Goal: Transaction & Acquisition: Book appointment/travel/reservation

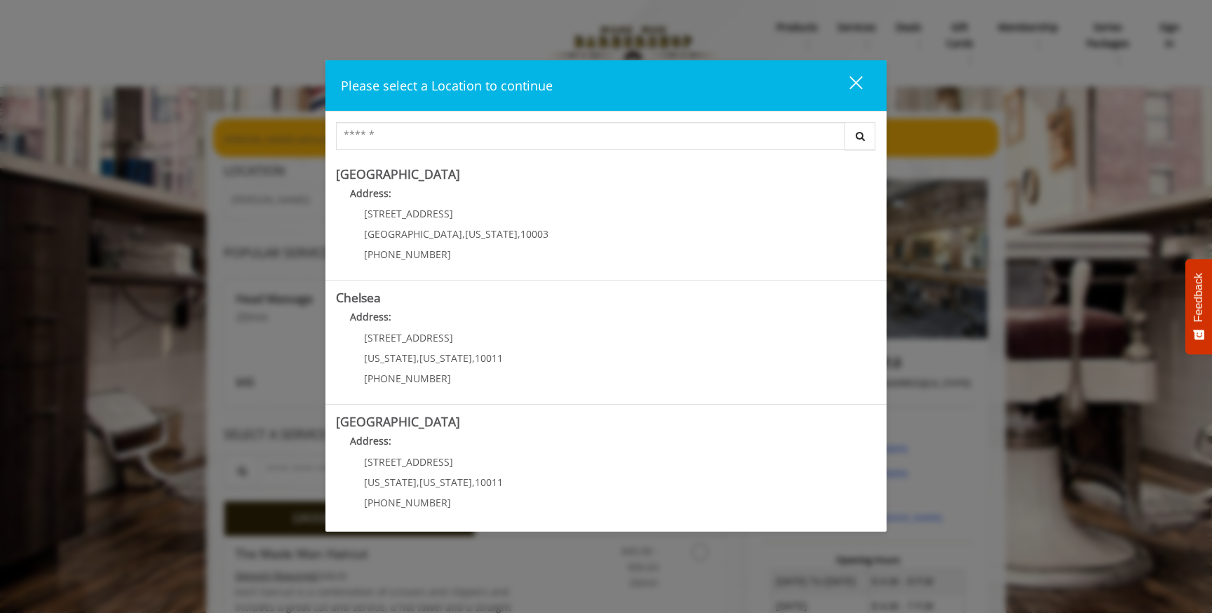
click at [425, 137] on input "Search Center" at bounding box center [590, 136] width 509 height 28
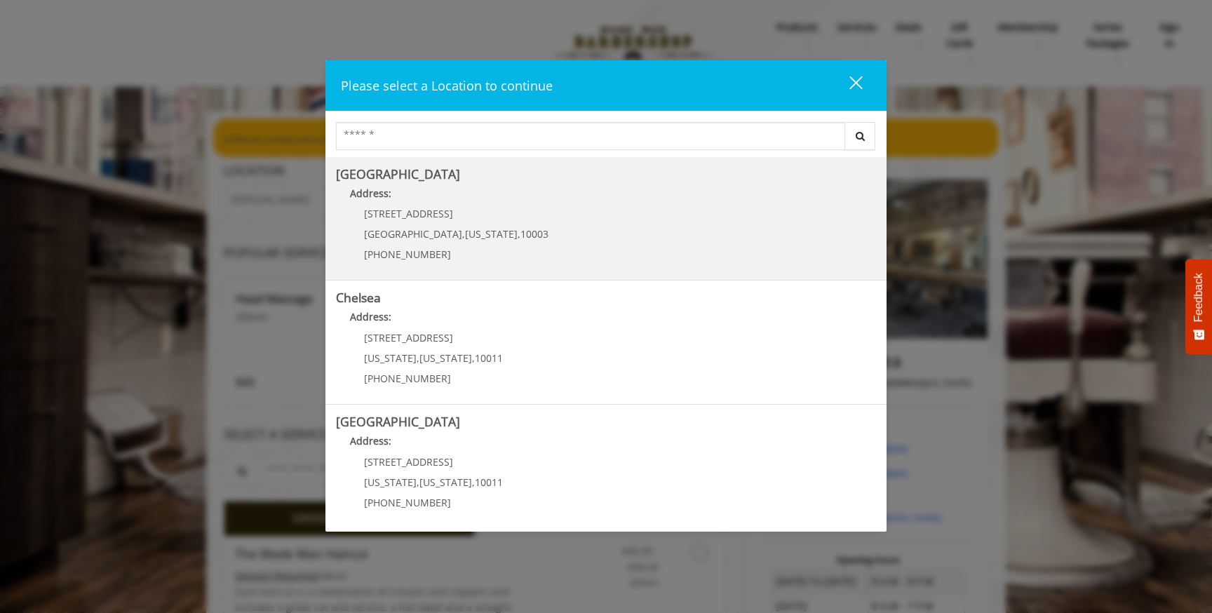
click at [399, 209] on span "60 E 8th St" at bounding box center [408, 213] width 89 height 13
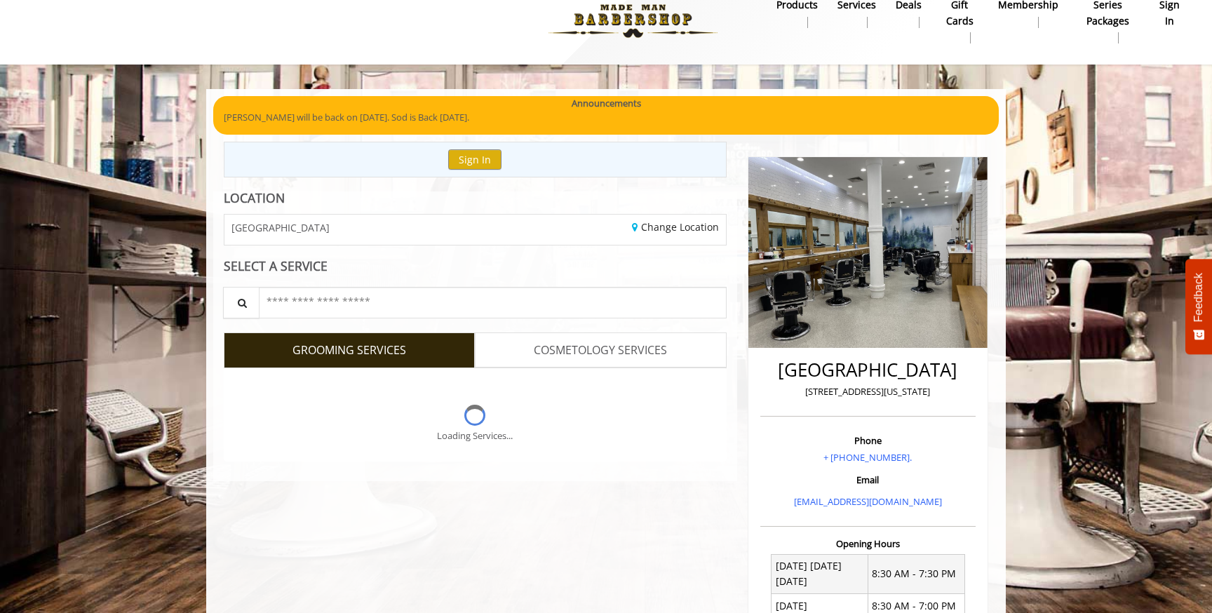
scroll to position [31, 0]
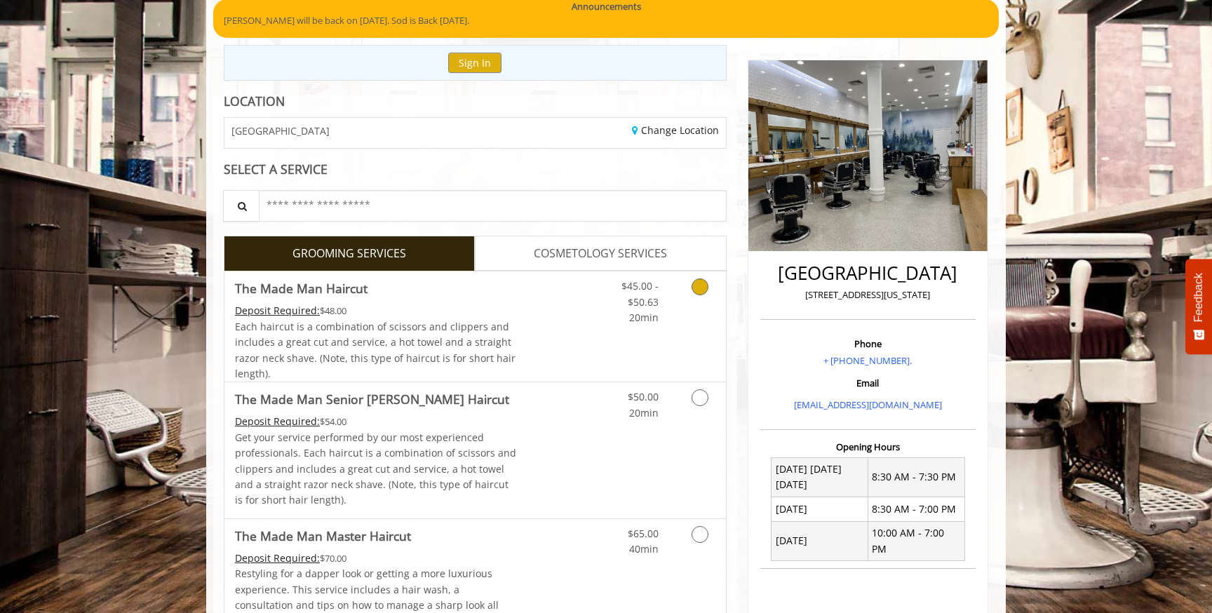
click at [644, 322] on span "20min" at bounding box center [643, 317] width 29 height 13
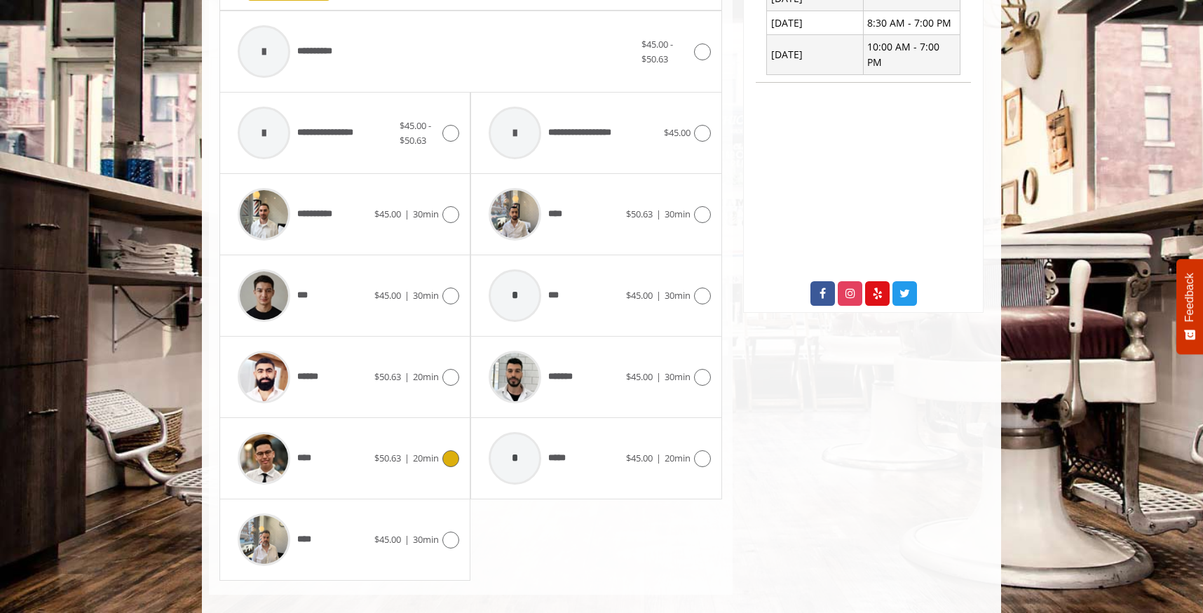
scroll to position [622, 0]
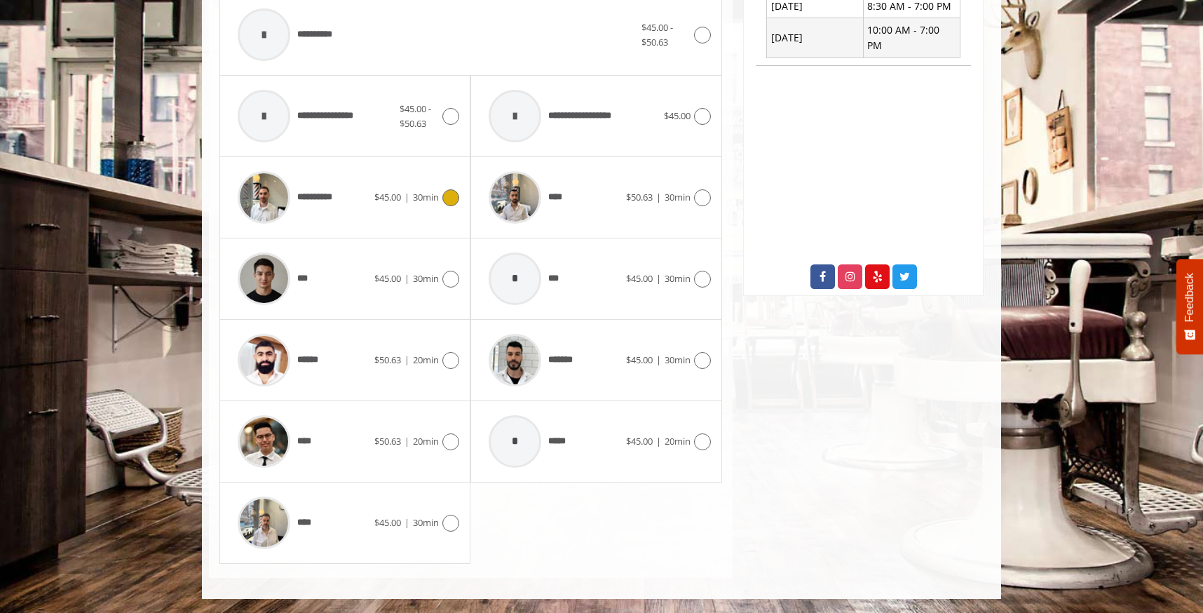
click at [445, 194] on icon at bounding box center [450, 197] width 17 height 17
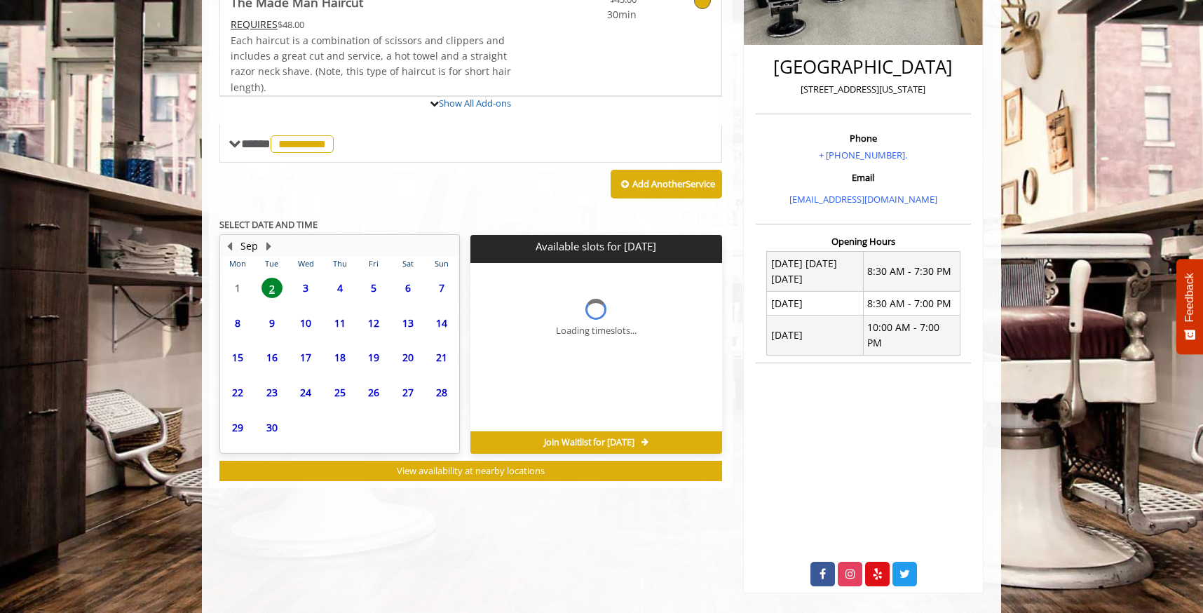
scroll to position [363, 0]
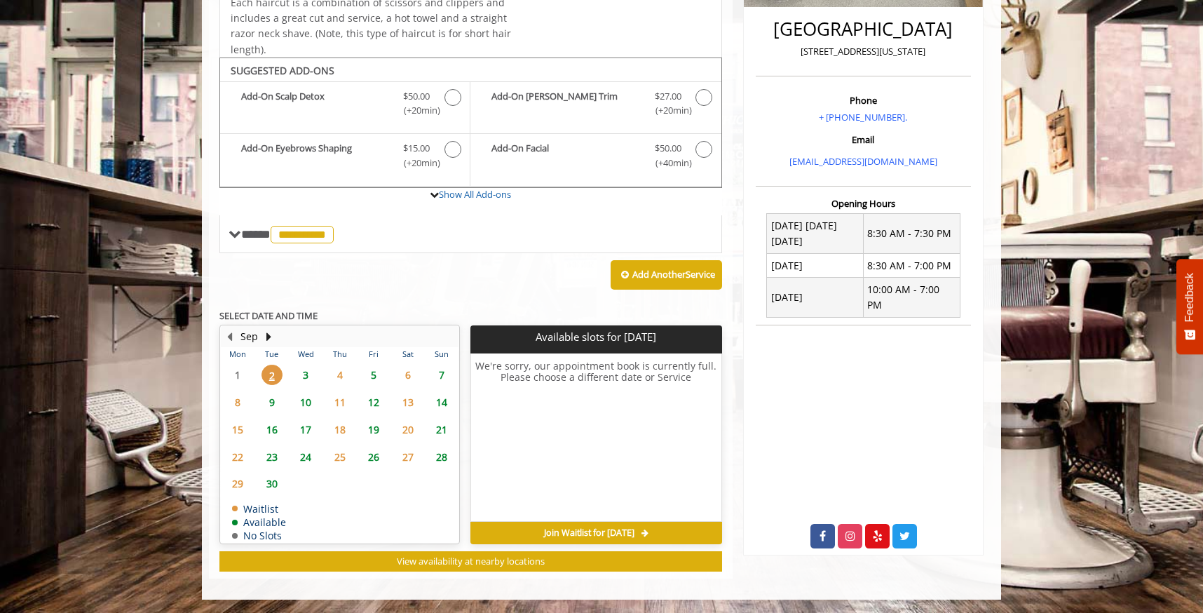
click at [376, 380] on span "5" at bounding box center [373, 375] width 21 height 20
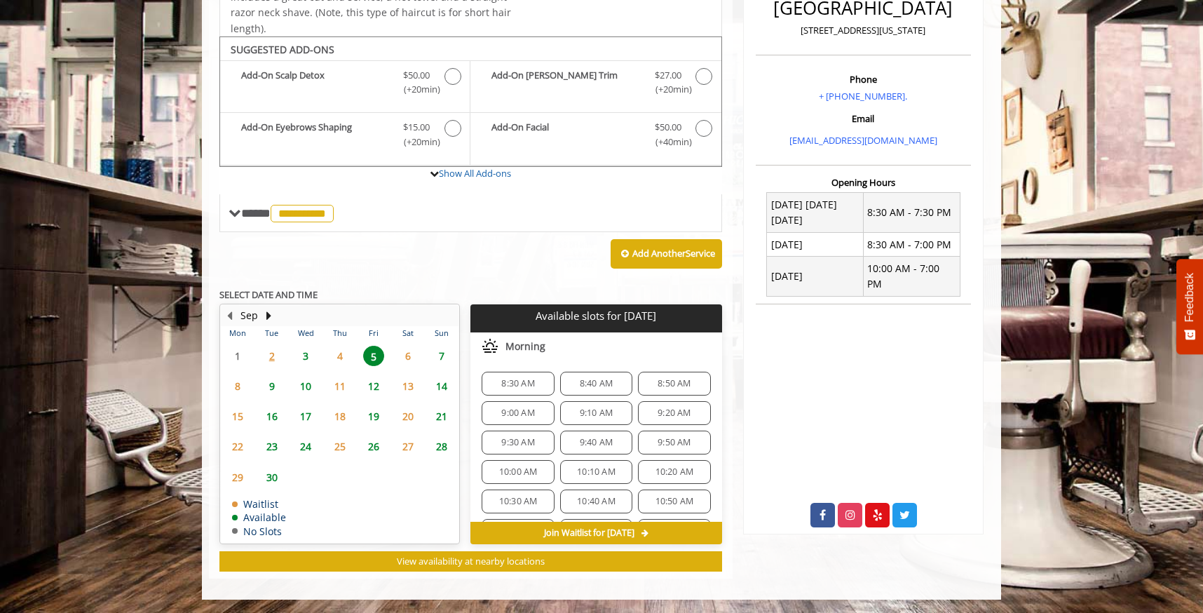
scroll to position [384, 0]
click at [526, 444] on span "9:30 AM" at bounding box center [517, 442] width 33 height 11
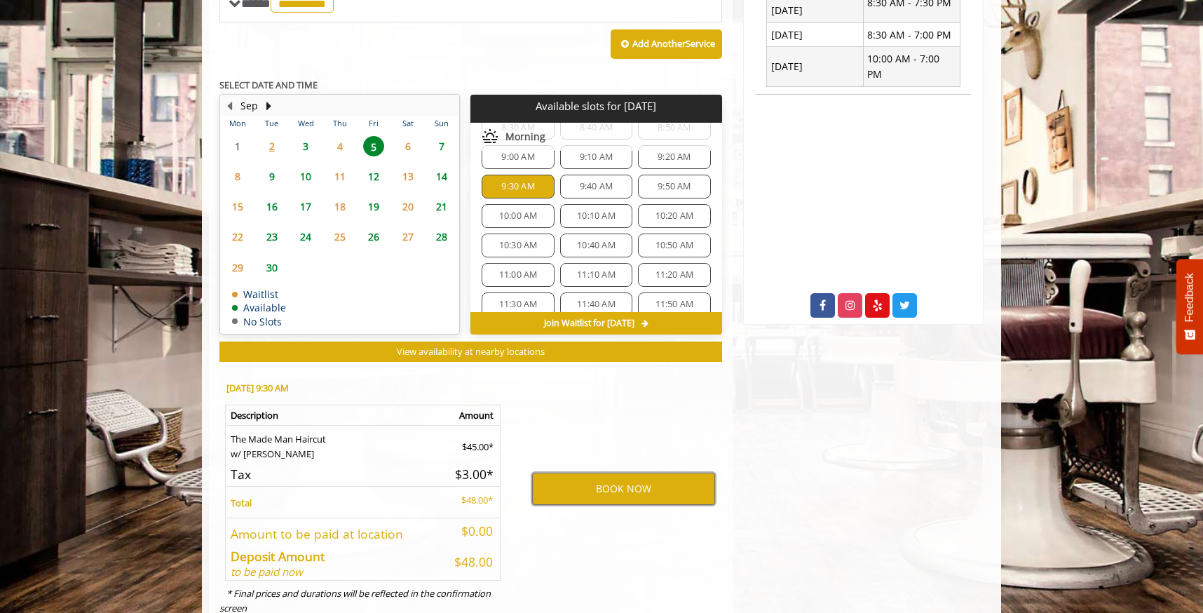
scroll to position [0, 0]
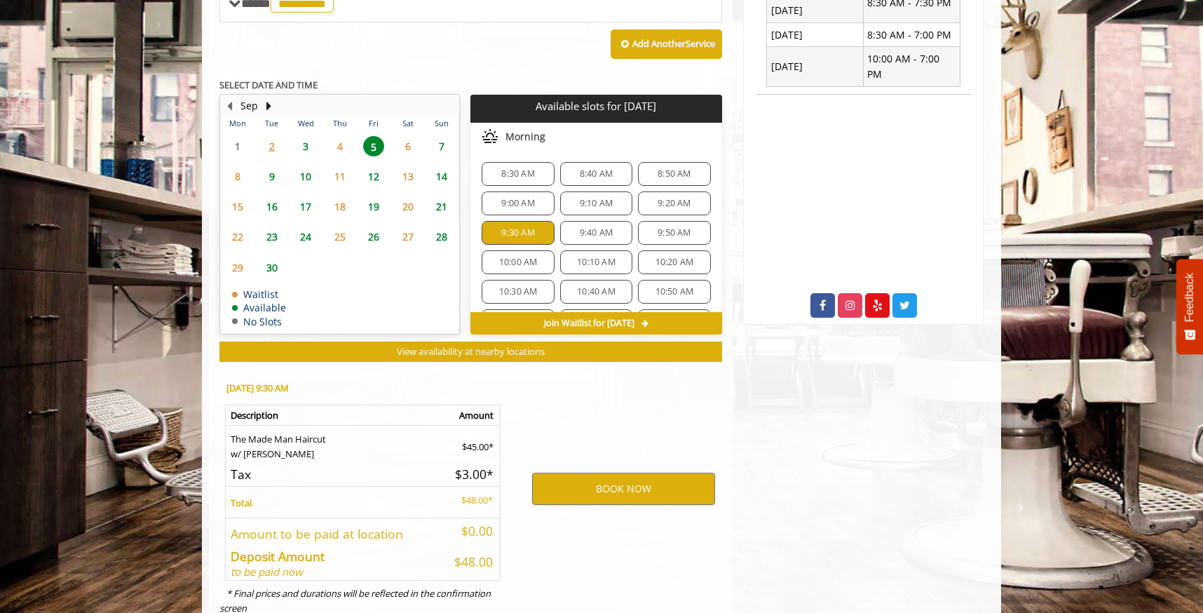
click at [648, 198] on span "9:20 AM" at bounding box center [674, 203] width 60 height 11
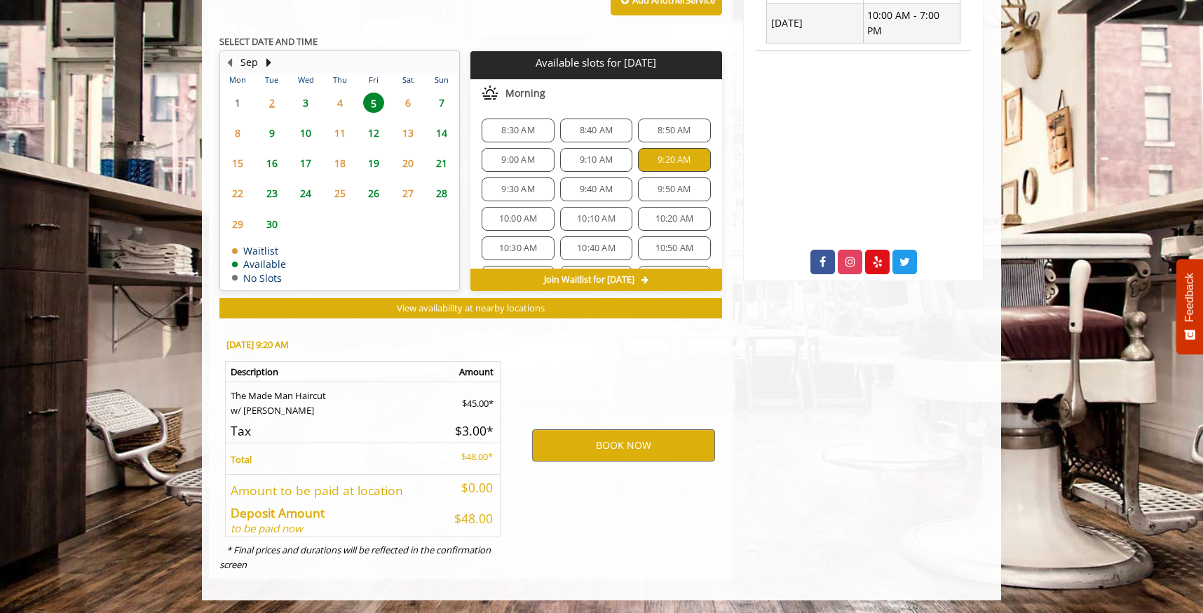
click at [595, 162] on span "9:10 AM" at bounding box center [596, 159] width 33 height 11
click at [669, 540] on div "BOOK NOW" at bounding box center [624, 444] width 218 height 239
click at [616, 454] on button "BOOK NOW" at bounding box center [623, 445] width 183 height 32
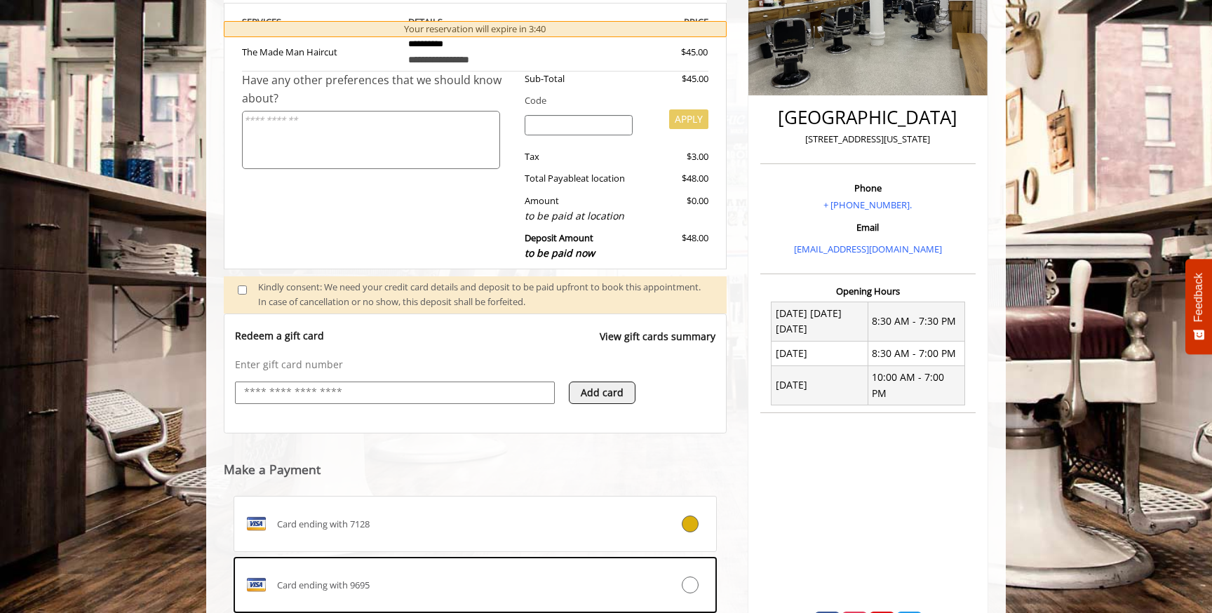
scroll to position [453, 0]
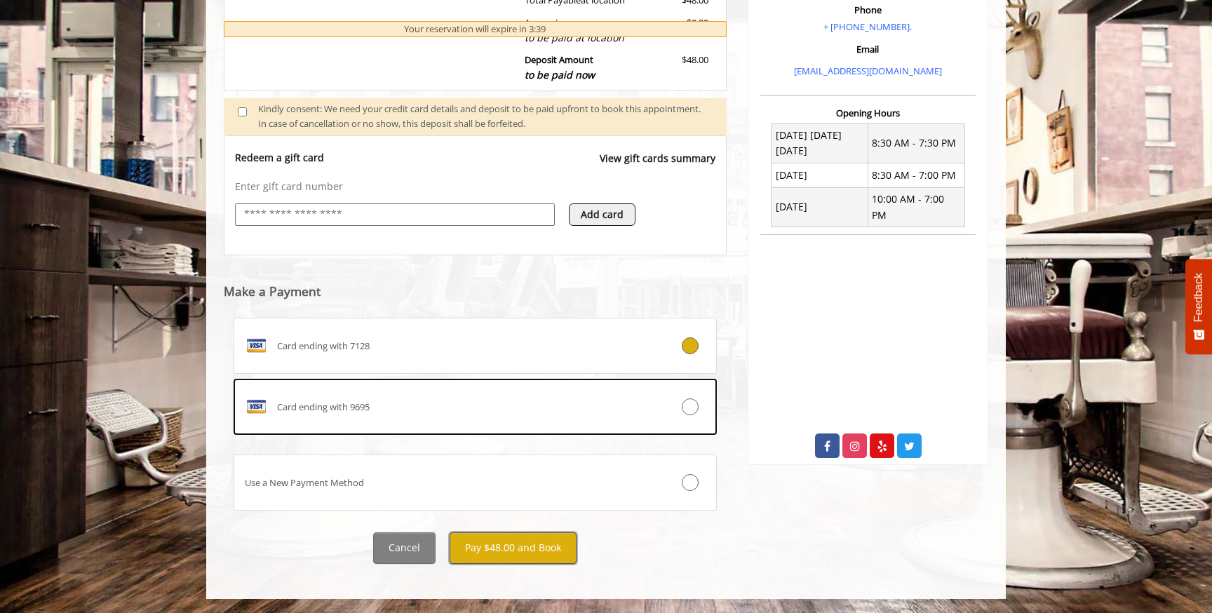
click at [522, 548] on button "Pay $48.00 and Book" at bounding box center [512, 548] width 127 height 32
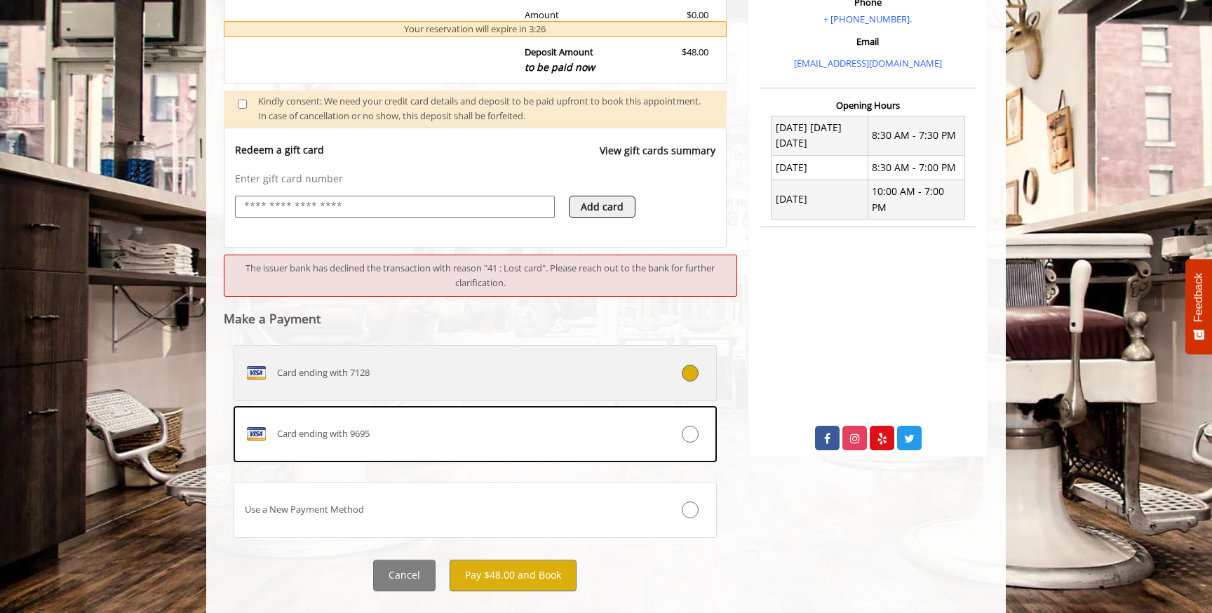
scroll to position [482, 0]
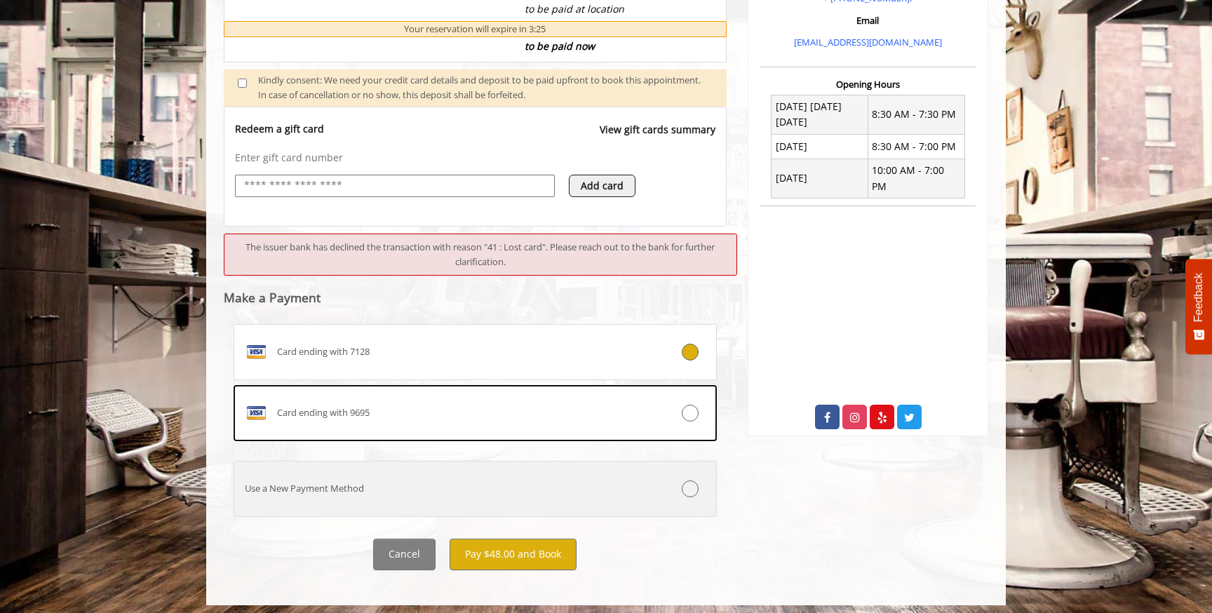
click at [489, 501] on label "Use a New Payment Method" at bounding box center [475, 489] width 483 height 56
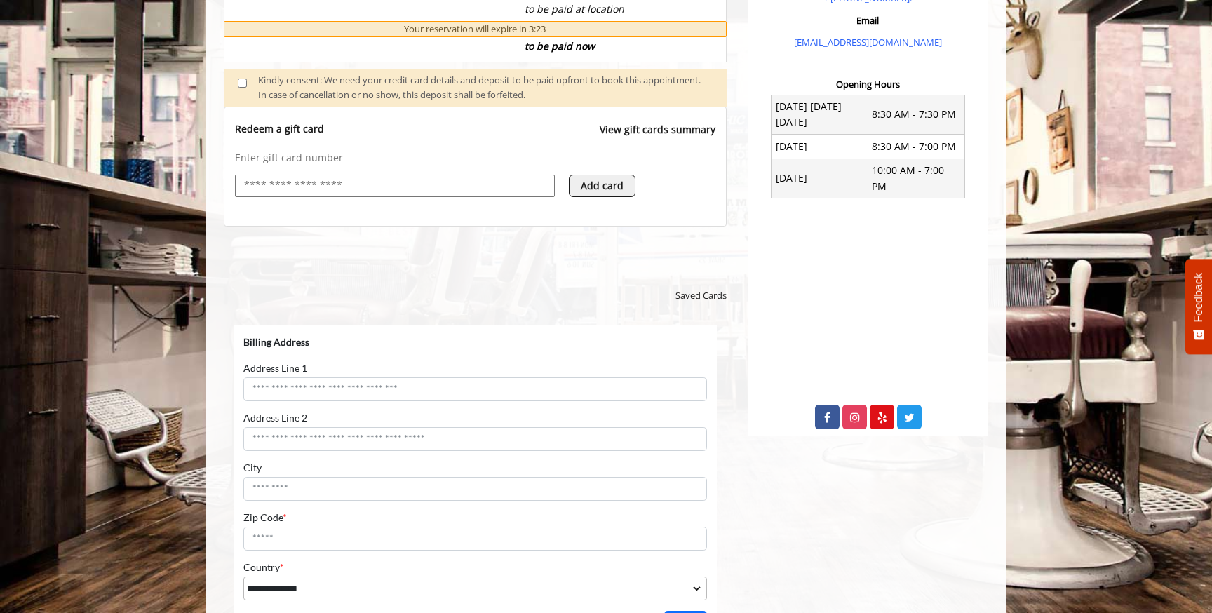
scroll to position [0, 0]
select select "***"
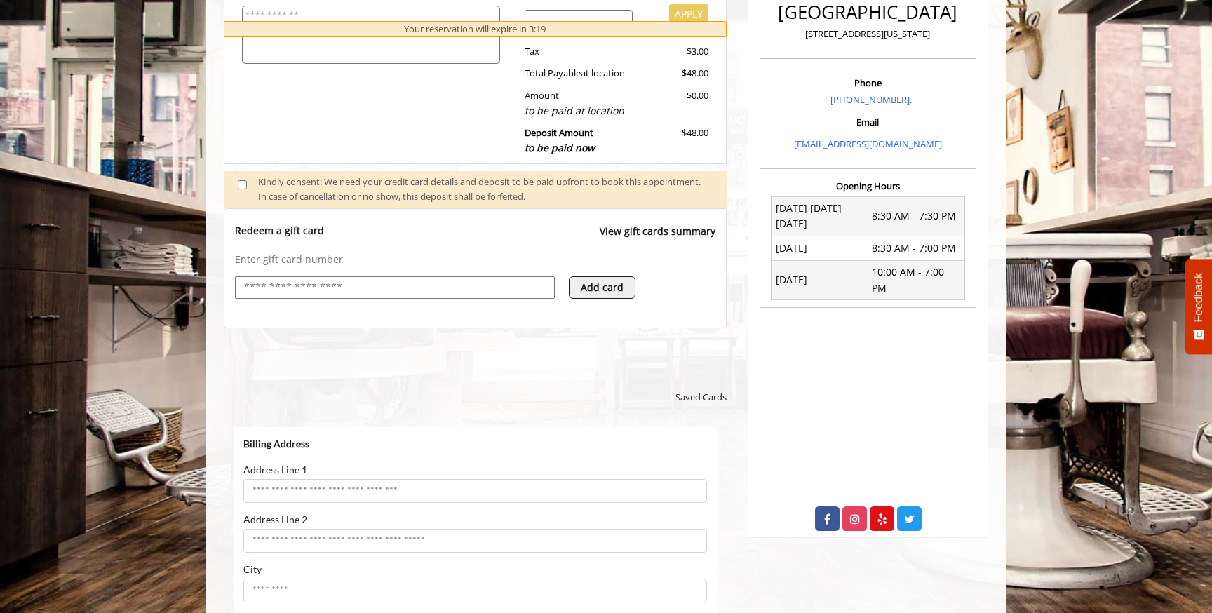
scroll to position [339, 0]
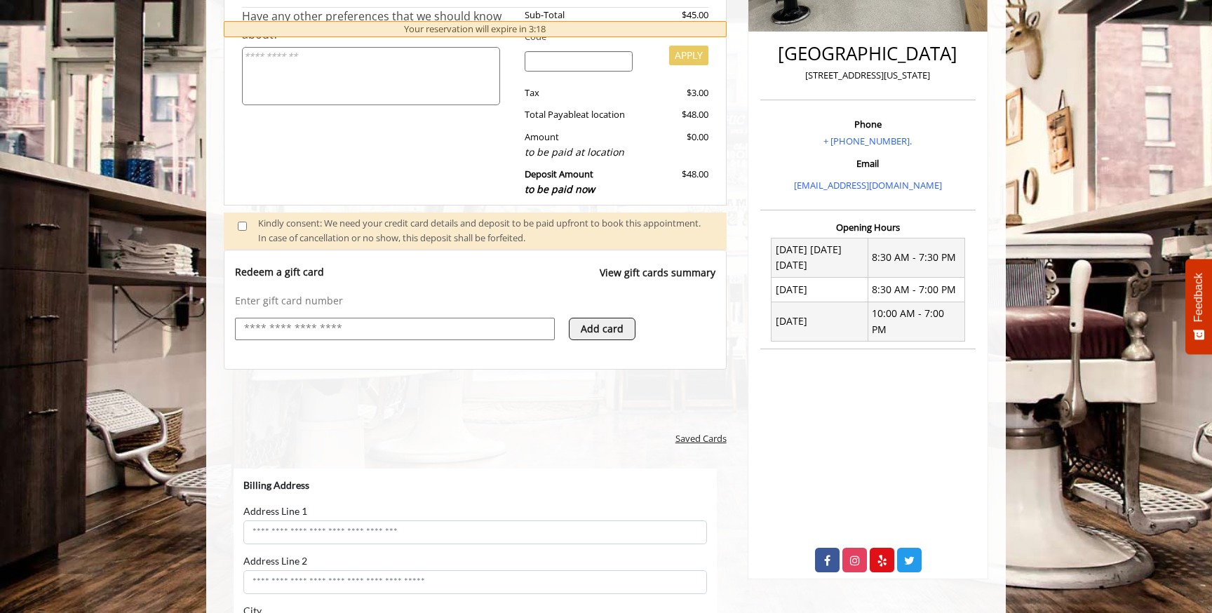
click at [701, 445] on span "Saved Cards" at bounding box center [700, 438] width 51 height 15
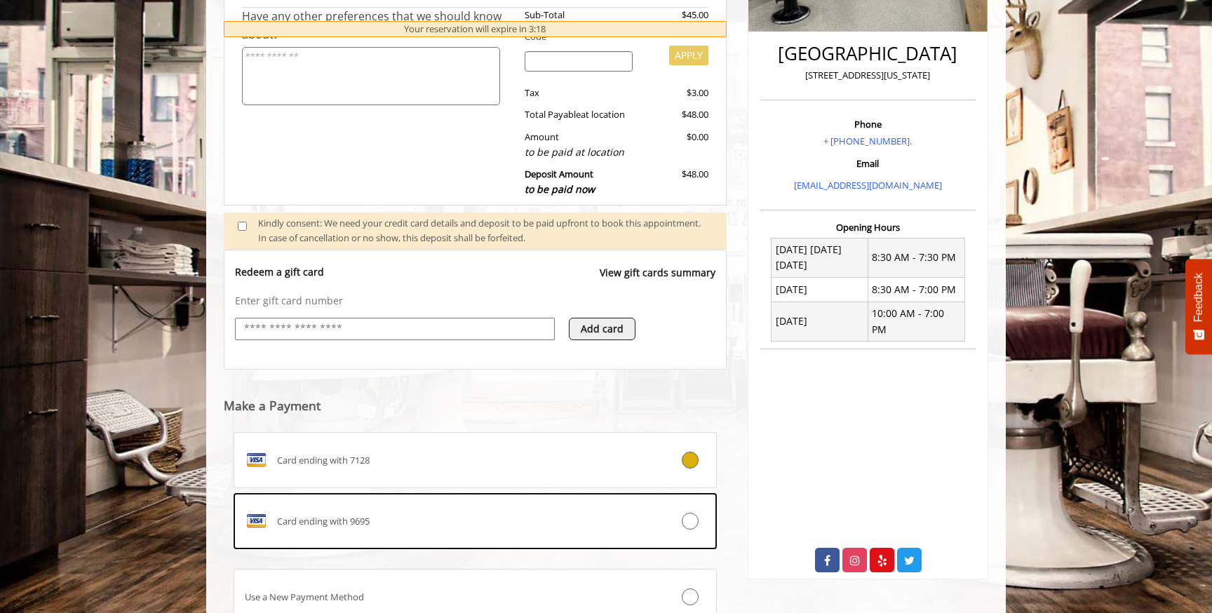
scroll to position [453, 0]
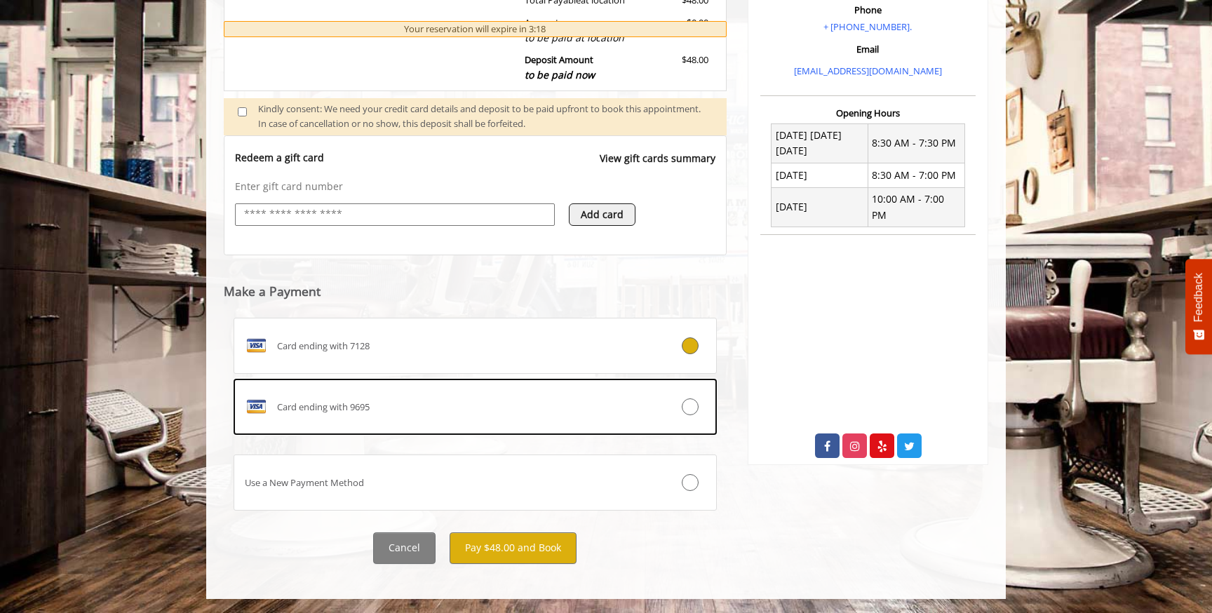
click at [704, 440] on div "Card ending with 7128 Card ending with 9695 Use a New Payment Method" at bounding box center [475, 417] width 483 height 198
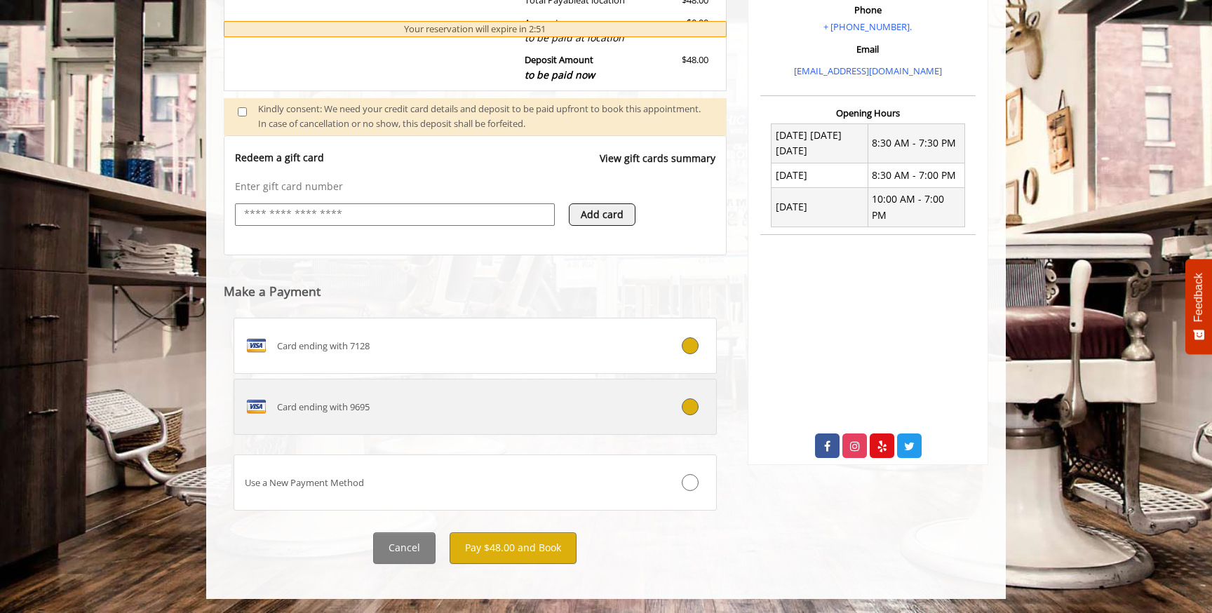
click at [621, 408] on div "Card ending with 9695" at bounding box center [434, 406] width 401 height 22
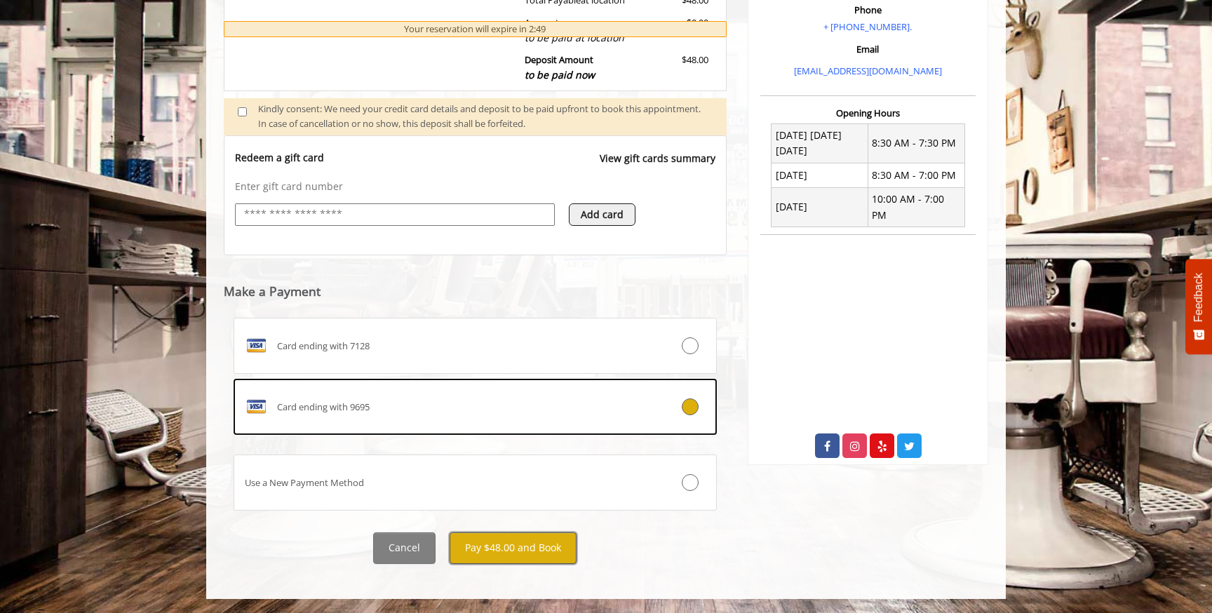
click at [502, 555] on button "Pay $48.00 and Book" at bounding box center [512, 548] width 127 height 32
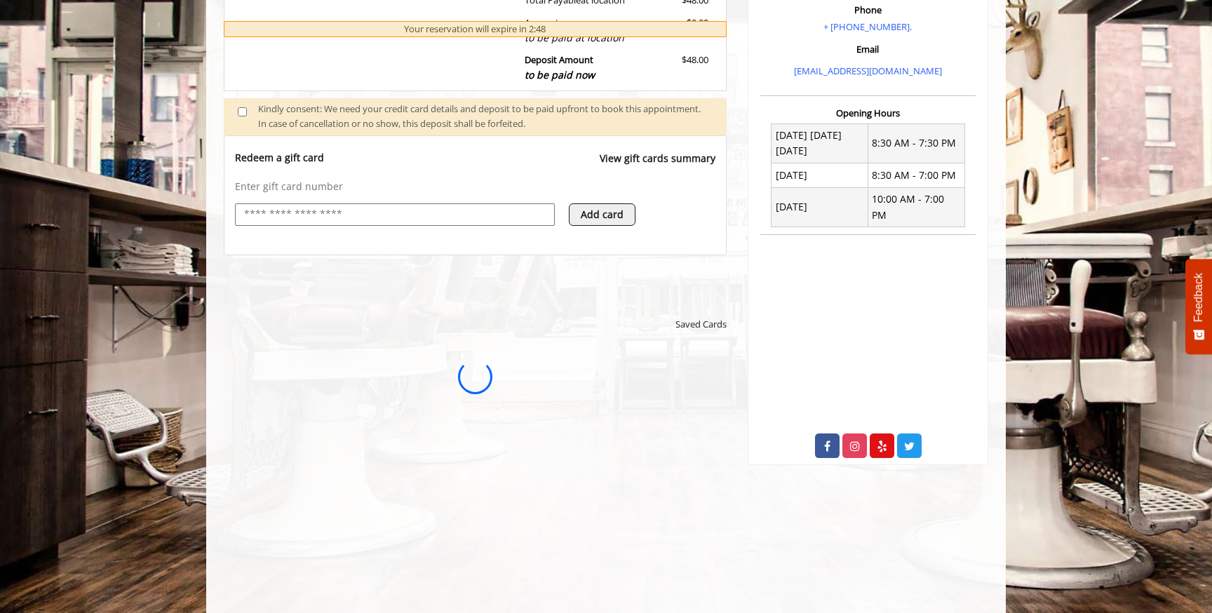
scroll to position [0, 0]
